Goal: Register for event/course

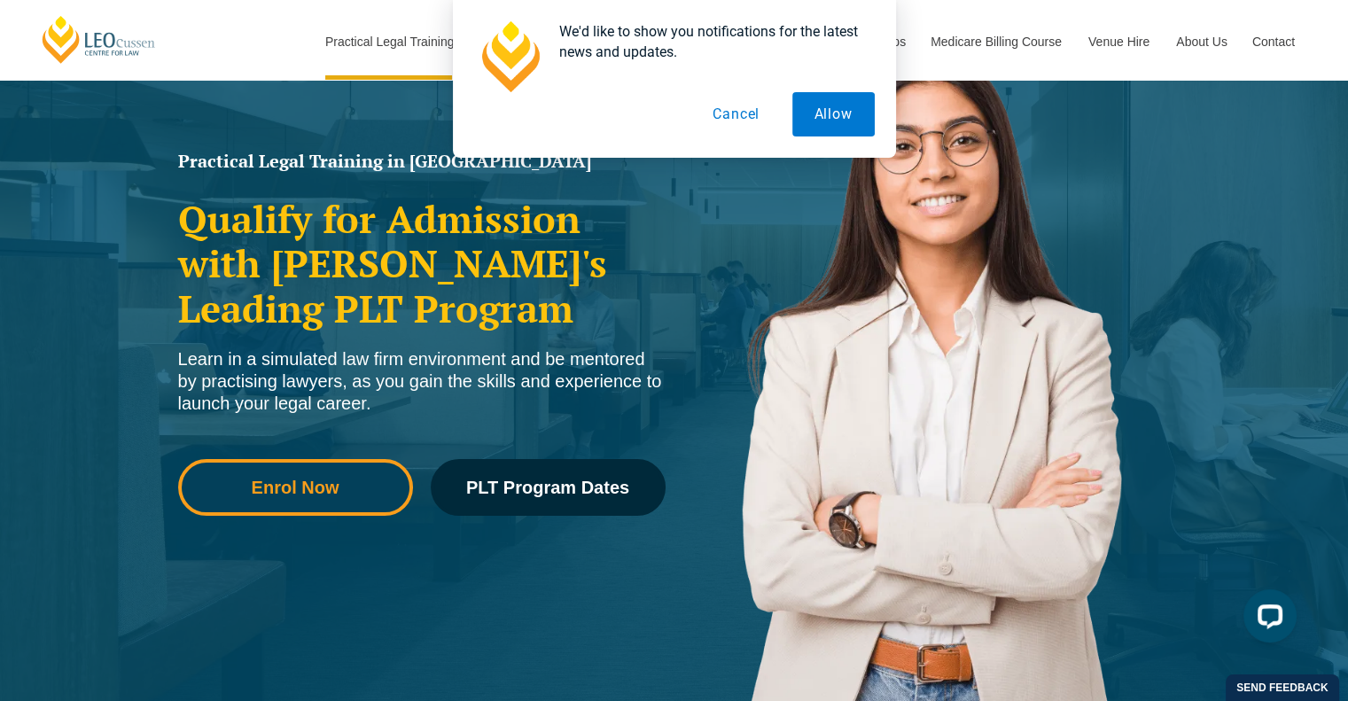
click at [294, 488] on span "Enrol Now" at bounding box center [296, 487] width 88 height 18
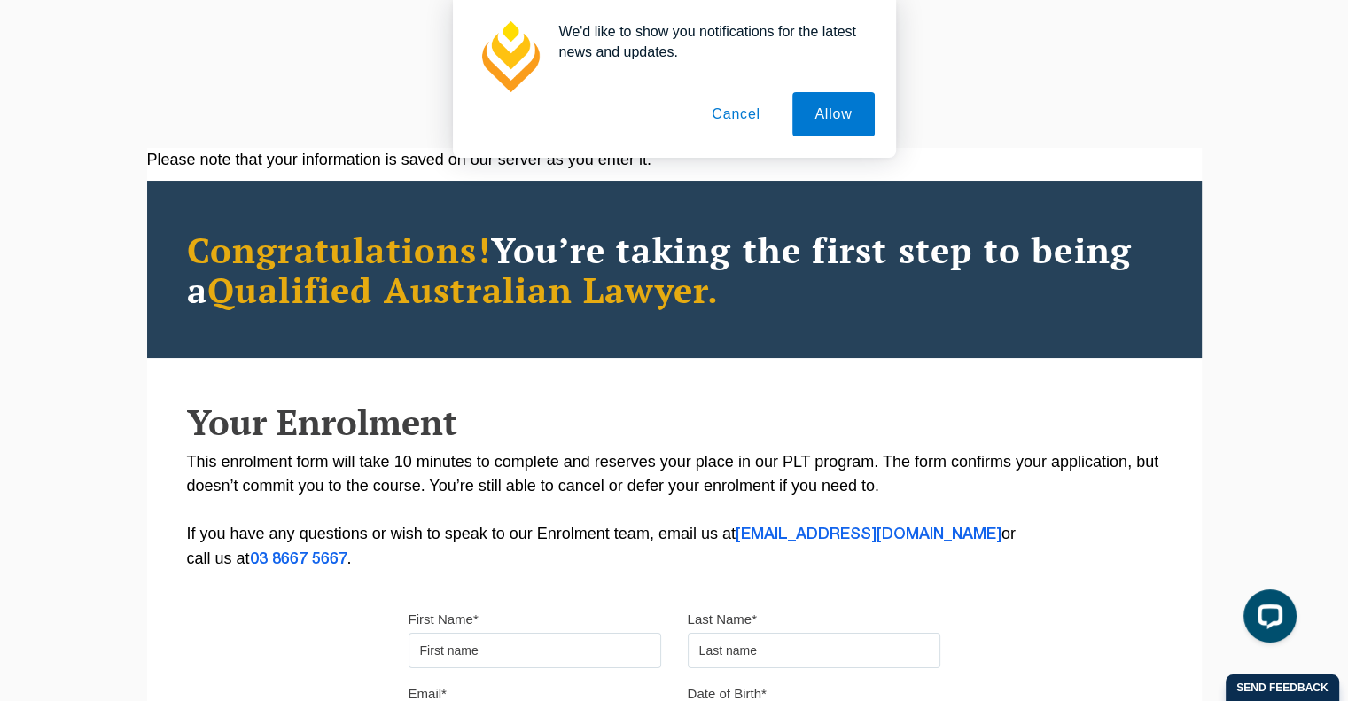
click at [772, 115] on button "Cancel" at bounding box center [735, 114] width 93 height 44
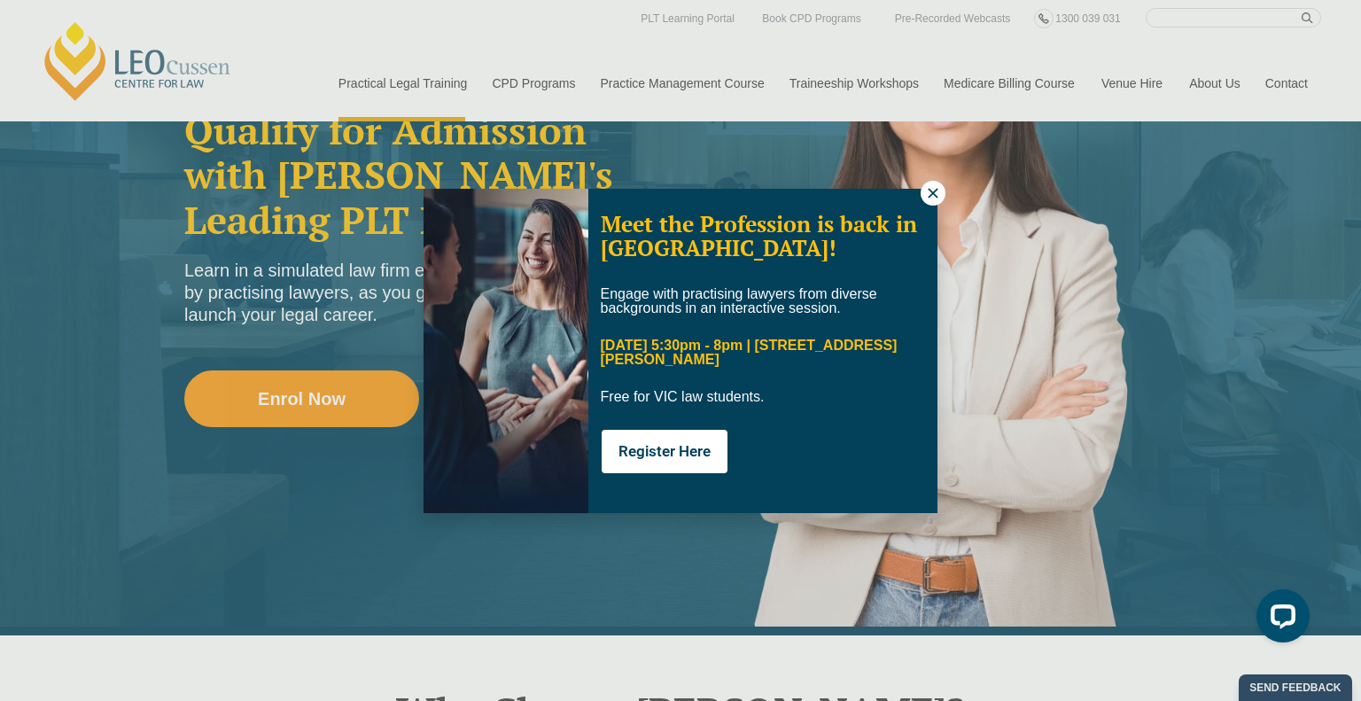
click at [929, 189] on icon at bounding box center [933, 193] width 10 height 10
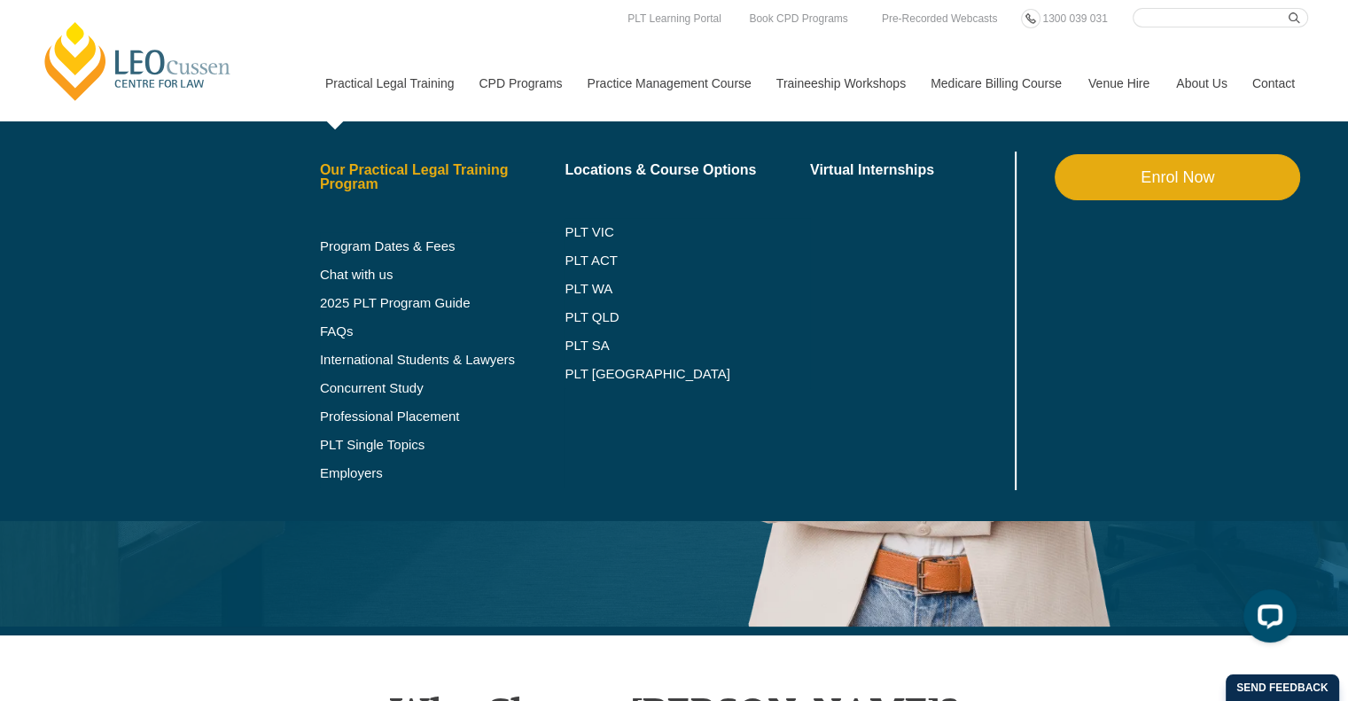
click at [340, 171] on link "Our Practical Legal Training Program" at bounding box center [442, 177] width 245 height 28
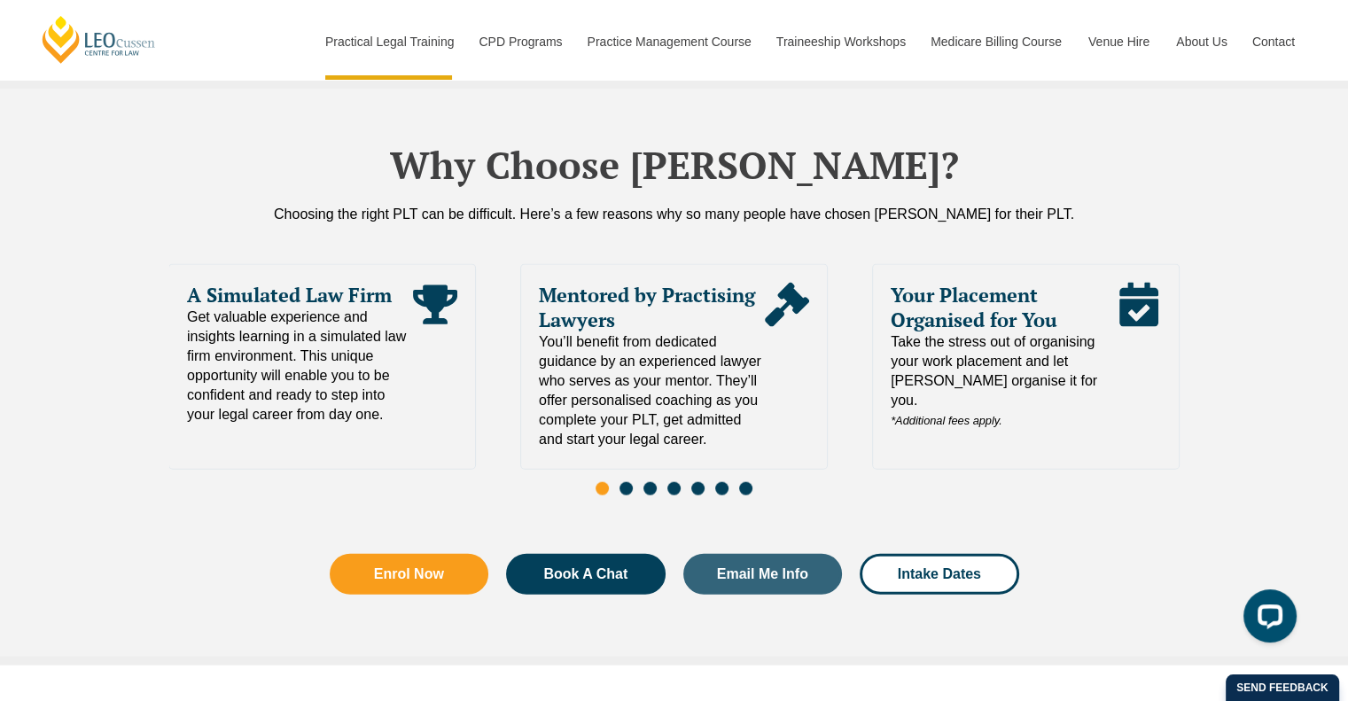
scroll to position [3722, 0]
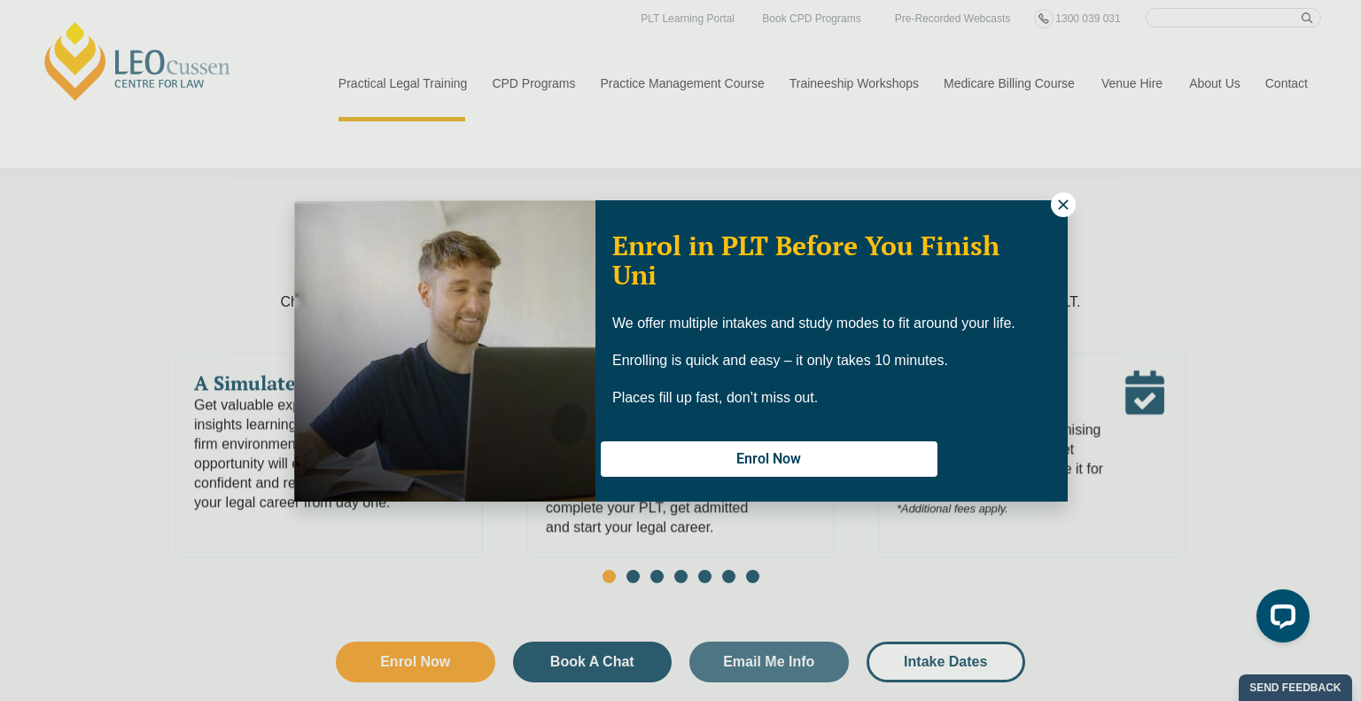
click at [1063, 206] on icon at bounding box center [1063, 204] width 10 height 10
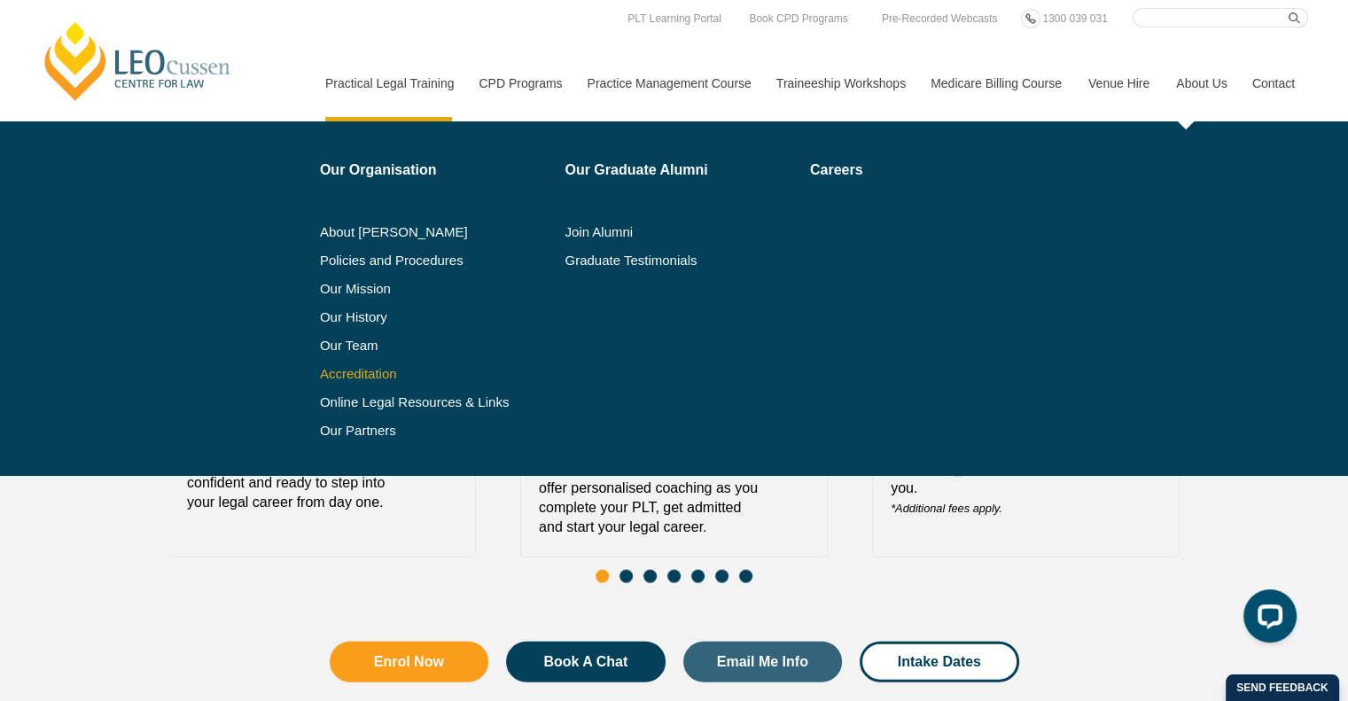
click at [372, 375] on link "Accreditation" at bounding box center [436, 374] width 233 height 14
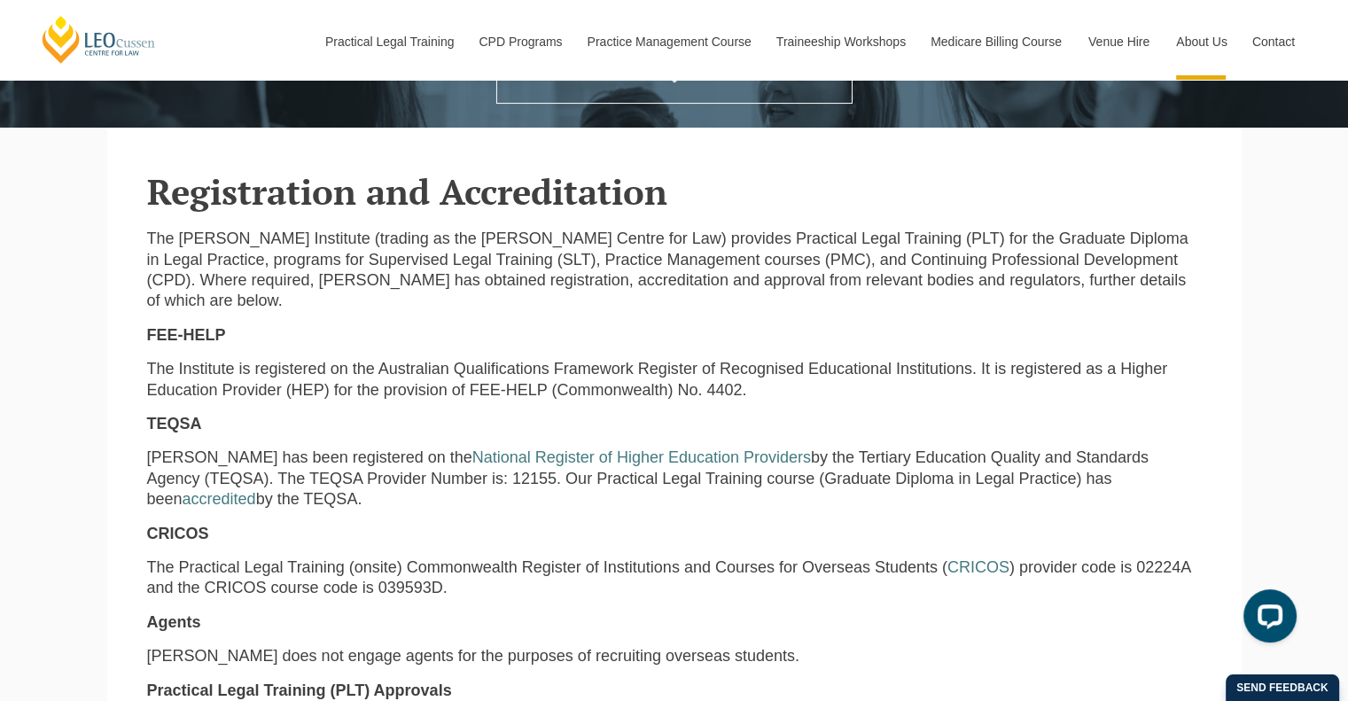
scroll to position [443, 0]
